Goal: Information Seeking & Learning: Learn about a topic

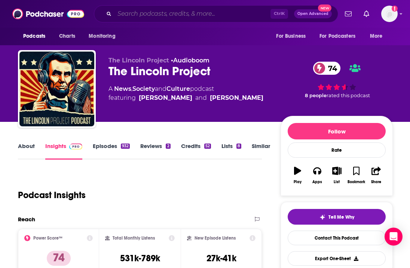
click at [146, 16] on input "Search podcasts, credits, & more..." at bounding box center [193, 14] width 156 height 12
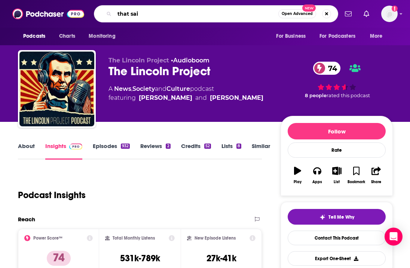
type input "that said"
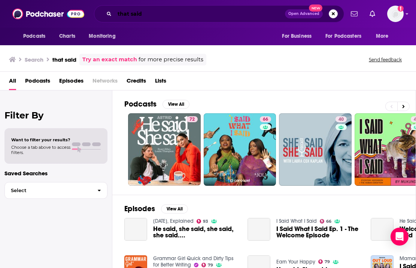
click at [182, 15] on input "that said" at bounding box center [200, 14] width 170 height 12
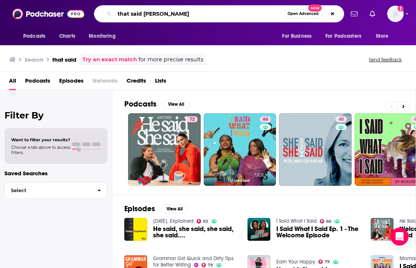
type input "that said [PERSON_NAME]"
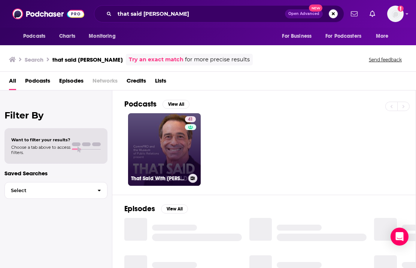
click at [153, 153] on link "41 That Said With [PERSON_NAME]" at bounding box center [164, 149] width 73 height 73
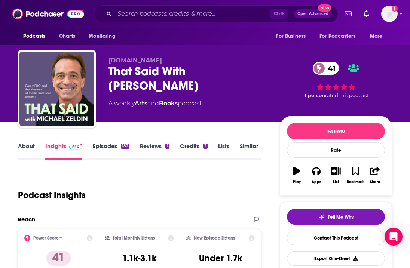
click at [25, 142] on div "About Insights Episodes 182 Reviews 1 Credits 2 Lists Similar" at bounding box center [139, 151] width 243 height 18
click at [30, 146] on link "About" at bounding box center [26, 151] width 17 height 17
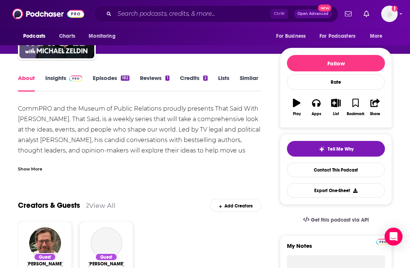
scroll to position [75, 0]
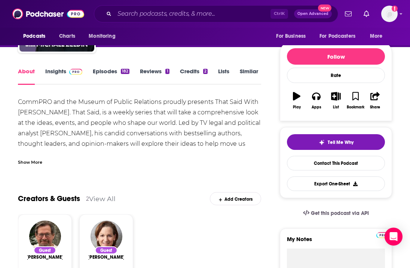
click at [35, 160] on div "Show More" at bounding box center [30, 161] width 24 height 7
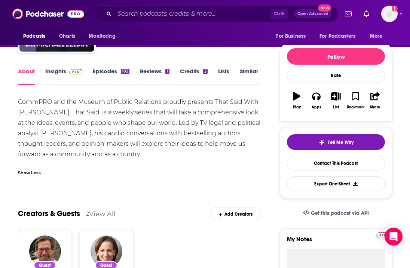
drag, startPoint x: 19, startPoint y: 101, endPoint x: 119, endPoint y: 151, distance: 111.0
click at [119, 151] on div "CommPRO and the Museum of Public Relations proudly presents That Said With [PER…" at bounding box center [139, 128] width 243 height 63
copy div "CommPRO and the Museum of Public Relations proudly presents That Said With [PER…"
click at [61, 71] on link "Insights" at bounding box center [63, 76] width 37 height 17
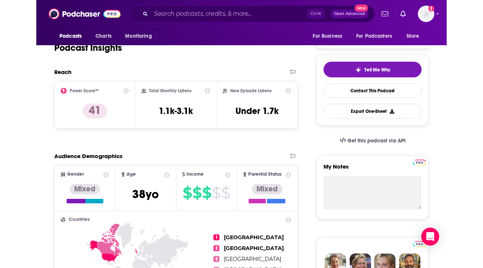
scroll to position [37, 0]
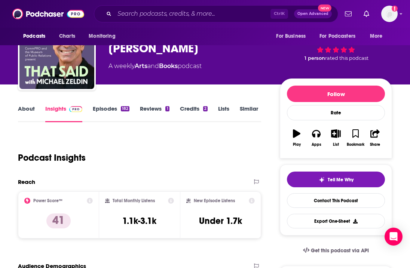
drag, startPoint x: 217, startPoint y: 128, endPoint x: 251, endPoint y: 128, distance: 34.1
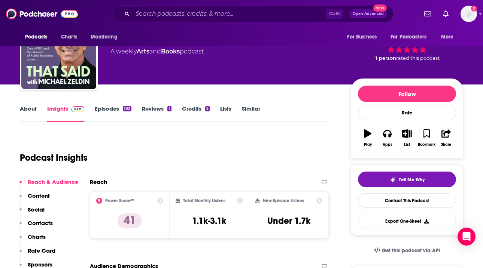
click at [43, 235] on p "Charts" at bounding box center [37, 237] width 18 height 7
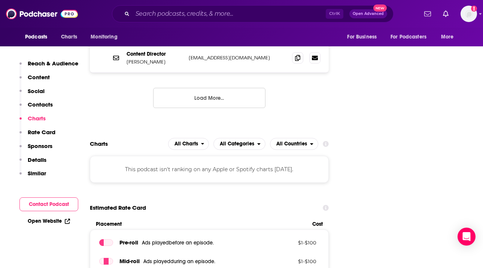
scroll to position [848, 0]
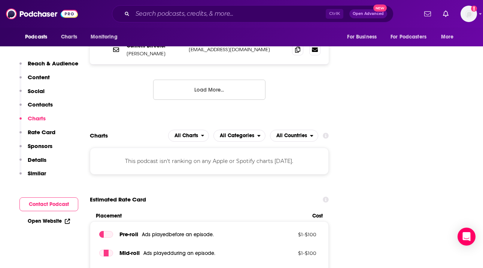
click at [34, 70] on button "Reach & Audience" at bounding box center [48, 67] width 59 height 14
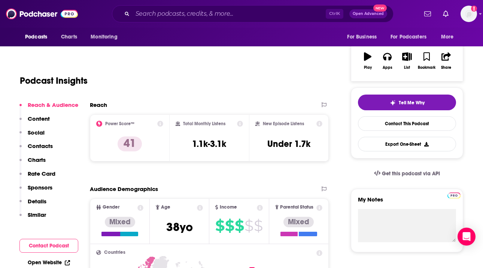
scroll to position [112, 0]
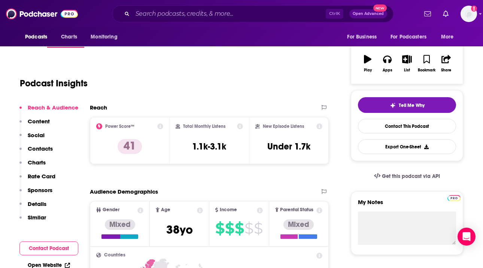
click at [34, 76] on div "Podcast Insights" at bounding box center [171, 79] width 303 height 38
click at [41, 119] on p "Content" at bounding box center [39, 121] width 22 height 7
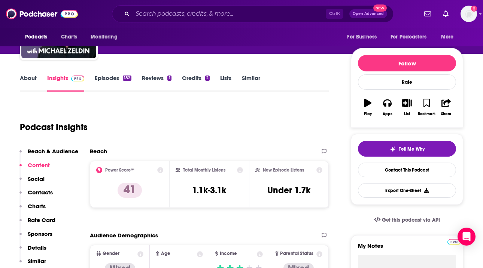
scroll to position [0, 0]
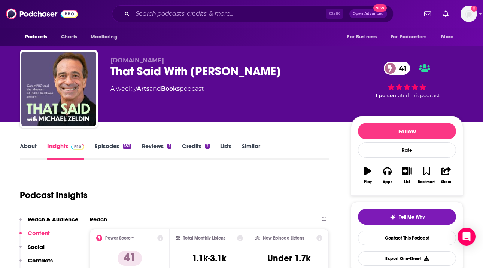
click at [111, 146] on link "Episodes 182" at bounding box center [113, 151] width 37 height 17
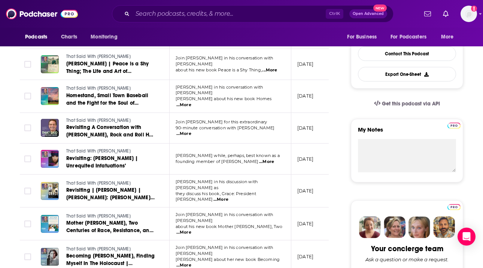
scroll to position [187, 0]
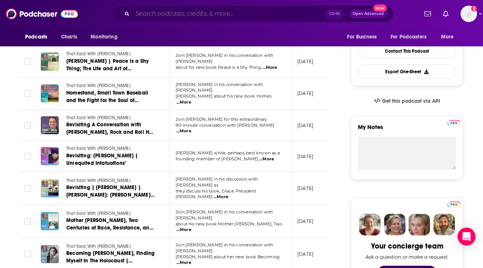
click at [158, 18] on input "Search podcasts, credits, & more..." at bounding box center [229, 14] width 193 height 12
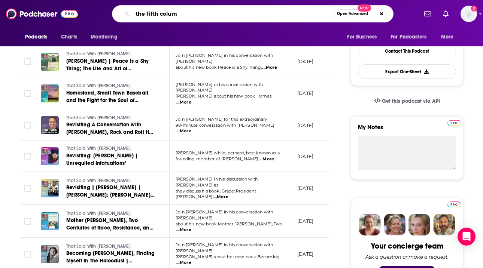
type input "the fifth column"
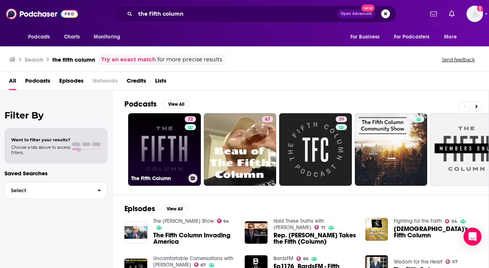
click at [162, 152] on link "72 The Fifth Column" at bounding box center [164, 149] width 73 height 73
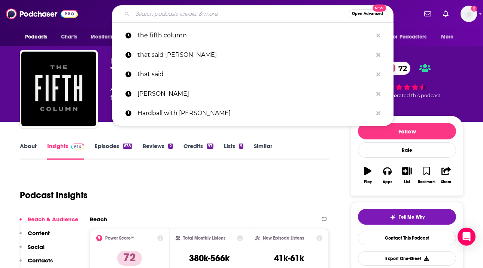
click at [152, 18] on input "Search podcasts, credits, & more..." at bounding box center [241, 14] width 216 height 12
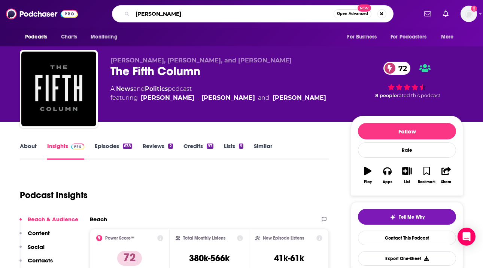
type input "[PERSON_NAME]"
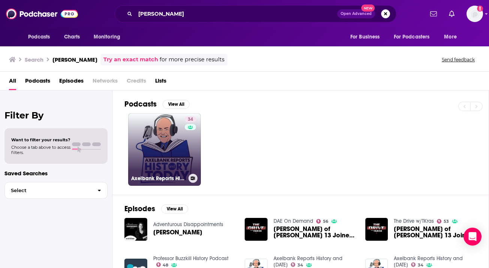
click at [161, 154] on link "34 Axelbank Reports History and [DATE]" at bounding box center [164, 149] width 73 height 73
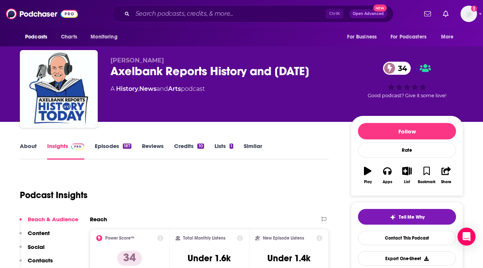
click at [24, 147] on link "About" at bounding box center [28, 151] width 17 height 17
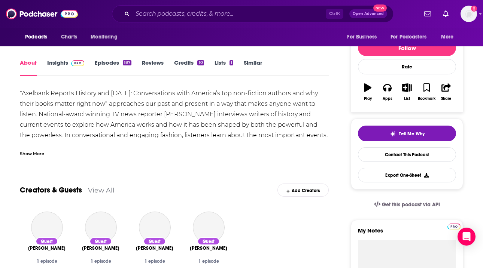
scroll to position [112, 0]
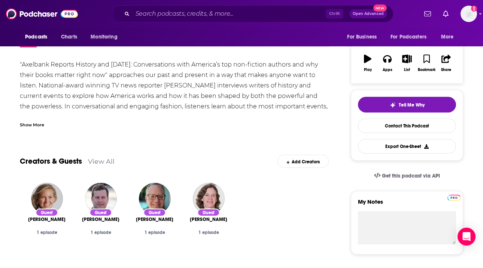
click at [25, 125] on div "Show More" at bounding box center [32, 124] width 24 height 7
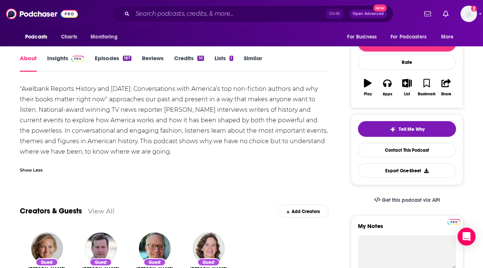
scroll to position [75, 0]
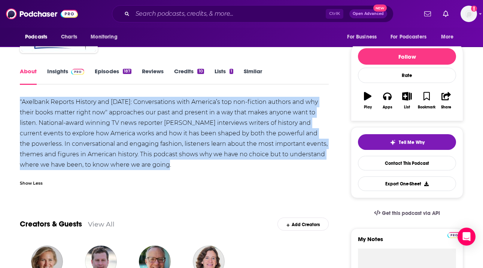
drag, startPoint x: 180, startPoint y: 168, endPoint x: 16, endPoint y: 101, distance: 176.1
copy div ""Axelbank Reports History and [DATE]: Conversations with America’s top non-fict…"
click at [74, 70] on img at bounding box center [77, 72] width 13 height 6
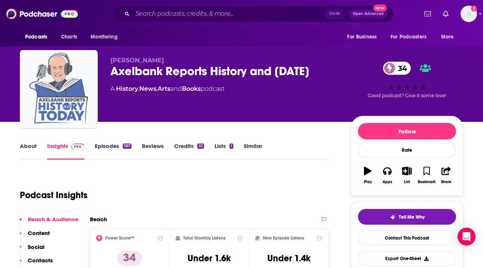
click at [63, 69] on img "Axelbank Reports History and Today" at bounding box center [58, 89] width 75 height 75
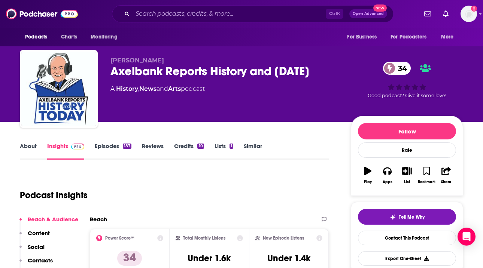
click at [113, 150] on link "Episodes 187" at bounding box center [113, 151] width 37 height 17
